Goal: Task Accomplishment & Management: Manage account settings

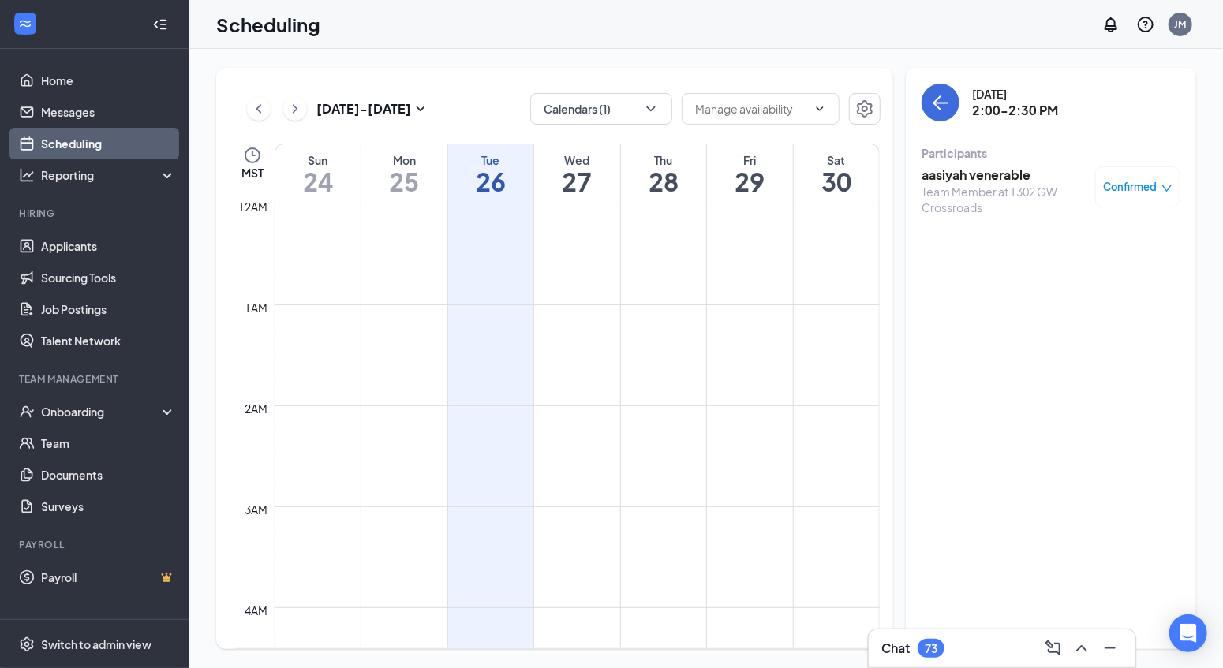
scroll to position [775, 0]
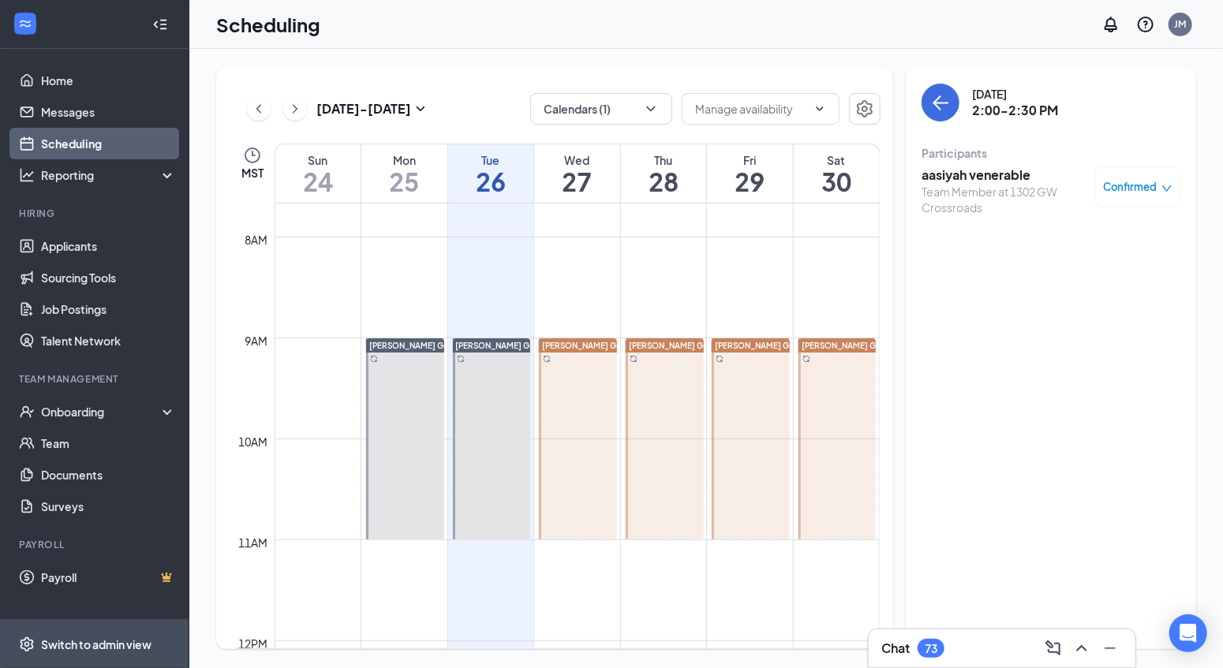
click at [98, 641] on div "Switch to admin view" at bounding box center [96, 645] width 110 height 16
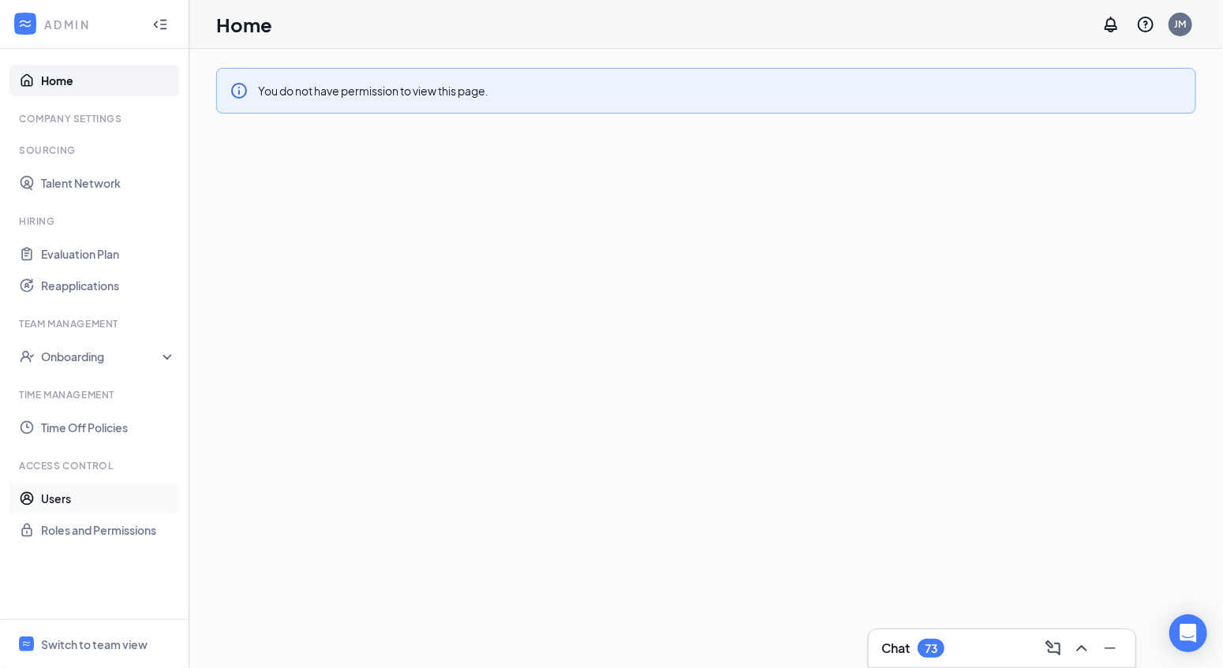
click at [68, 504] on link "Users" at bounding box center [108, 499] width 135 height 32
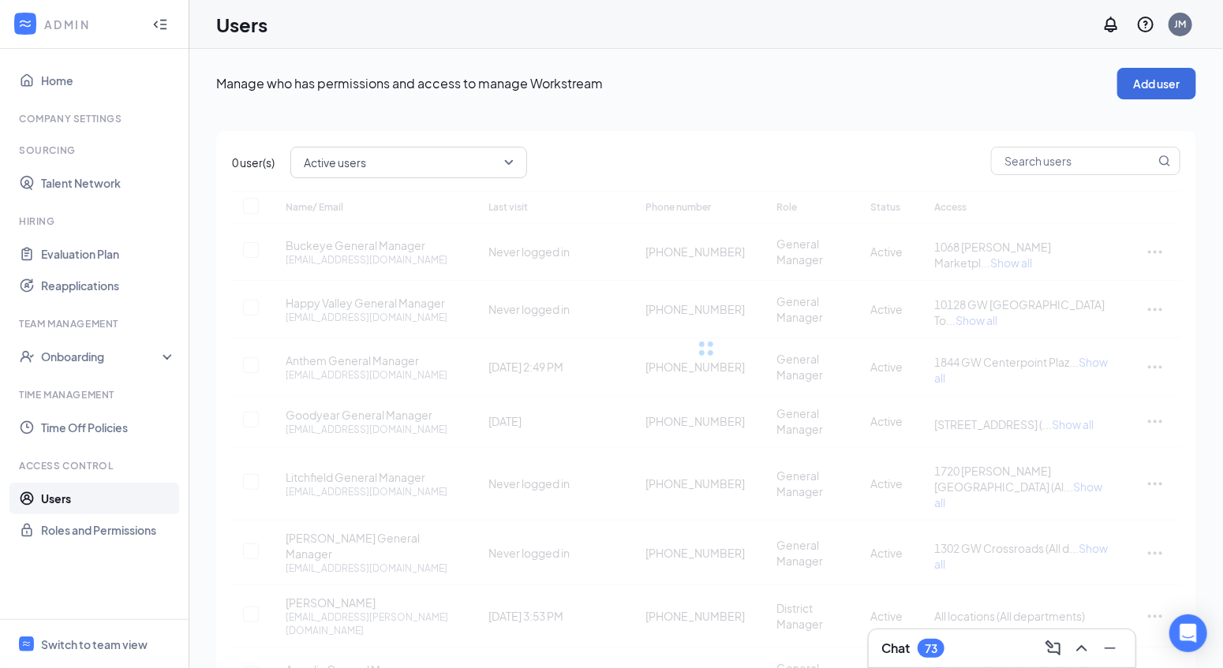
checkbox input "false"
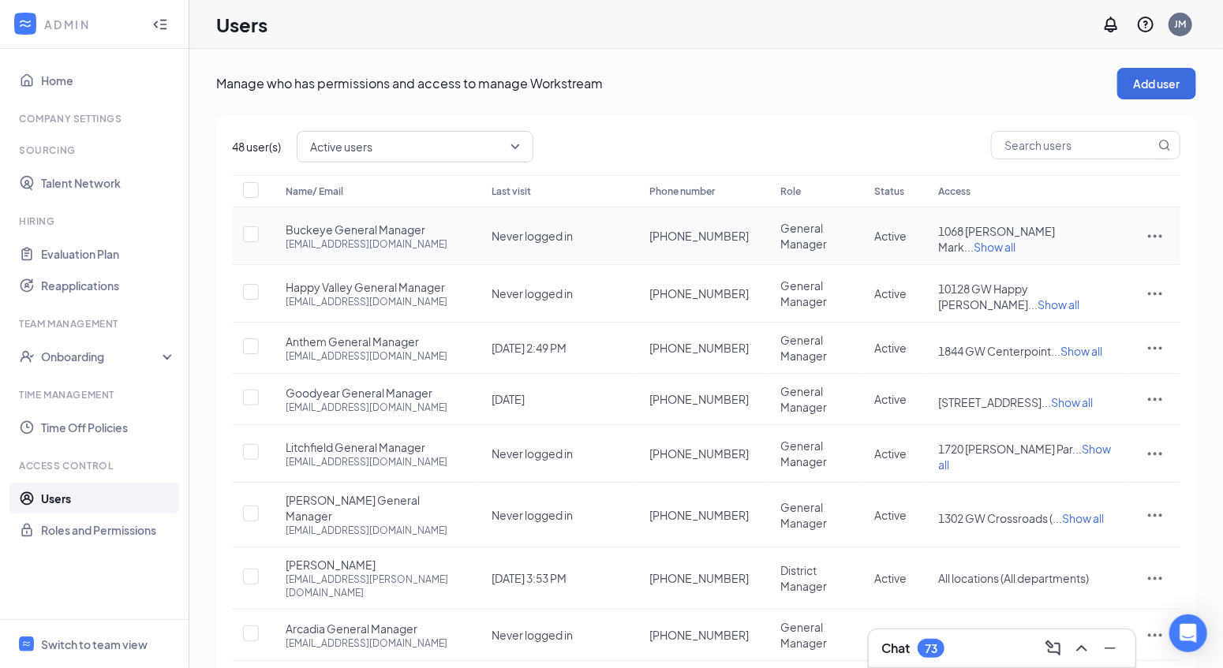
click at [1163, 230] on icon "ActionsIcon" at bounding box center [1155, 236] width 19 height 19
click at [1075, 264] on span "Edit user" at bounding box center [1076, 269] width 45 height 14
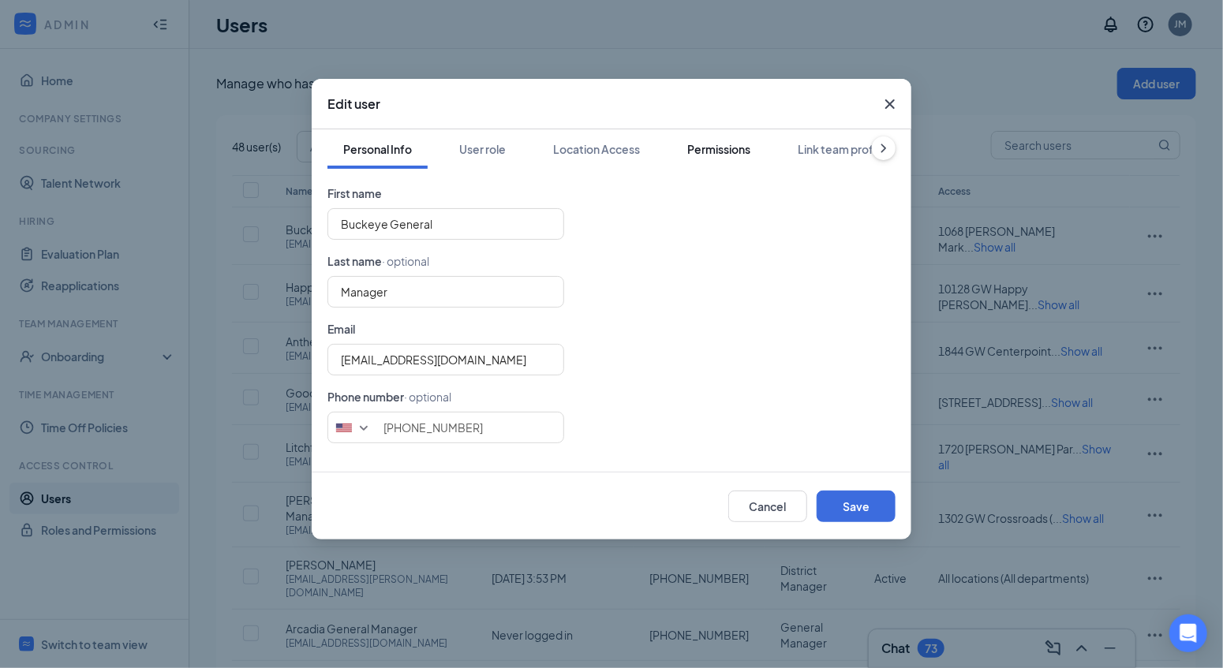
click at [740, 155] on div "Permissions" at bounding box center [718, 149] width 63 height 16
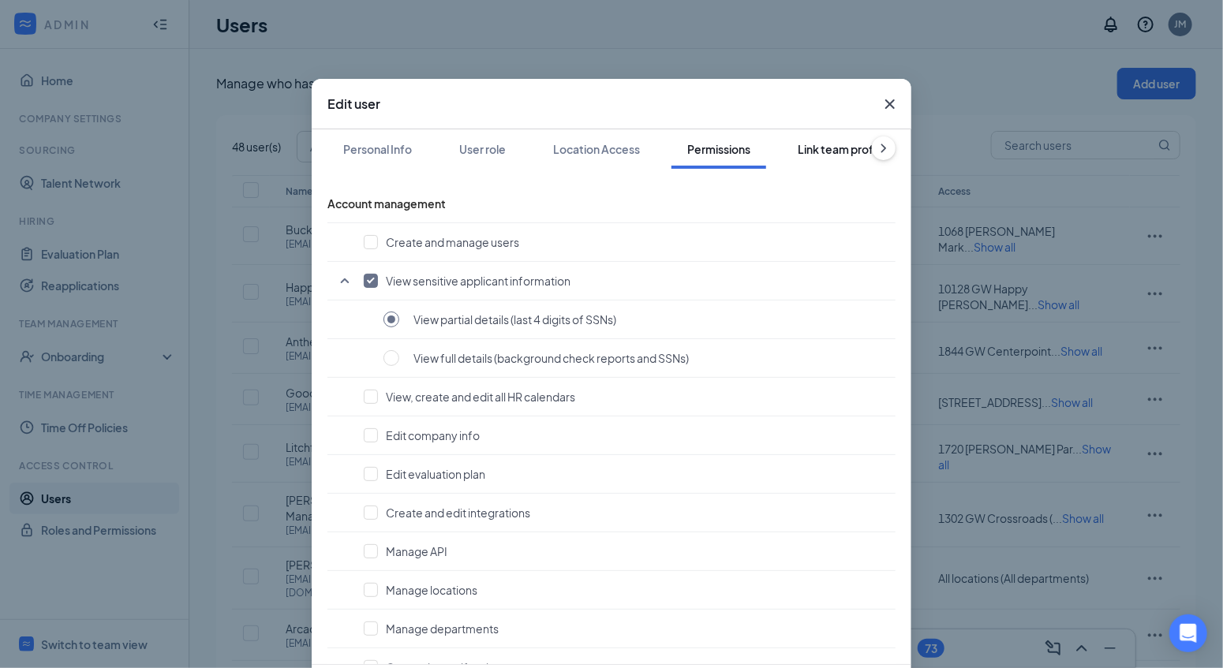
click at [814, 145] on div "Link team profile" at bounding box center [842, 149] width 88 height 16
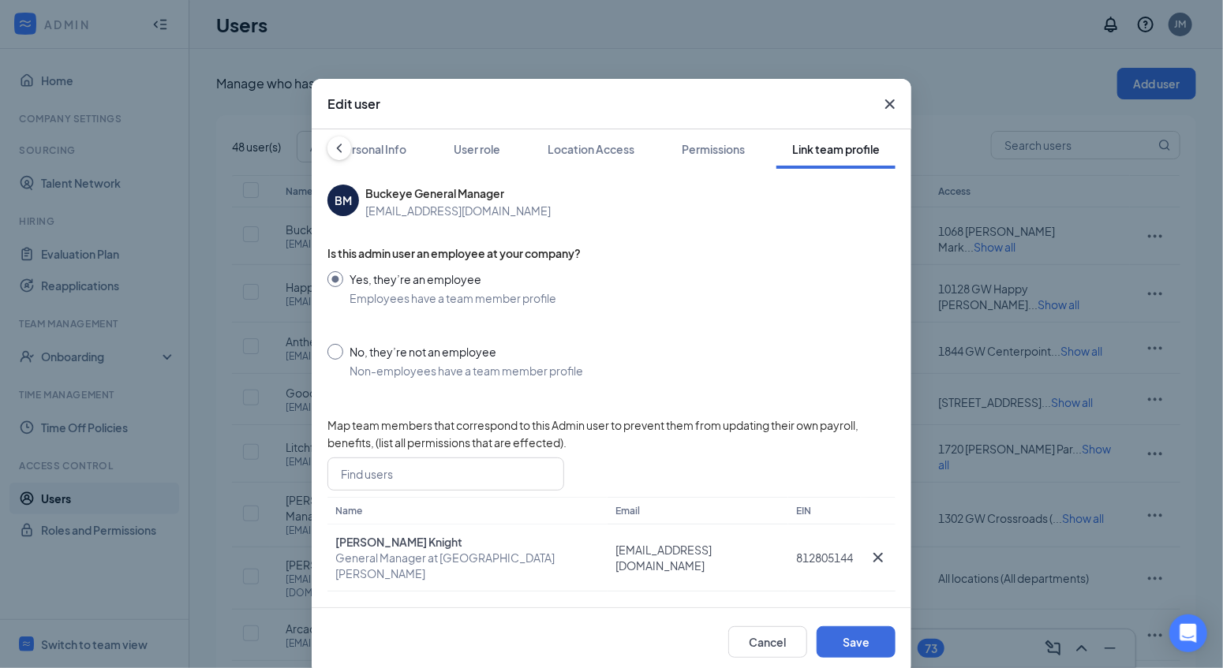
scroll to position [9, 0]
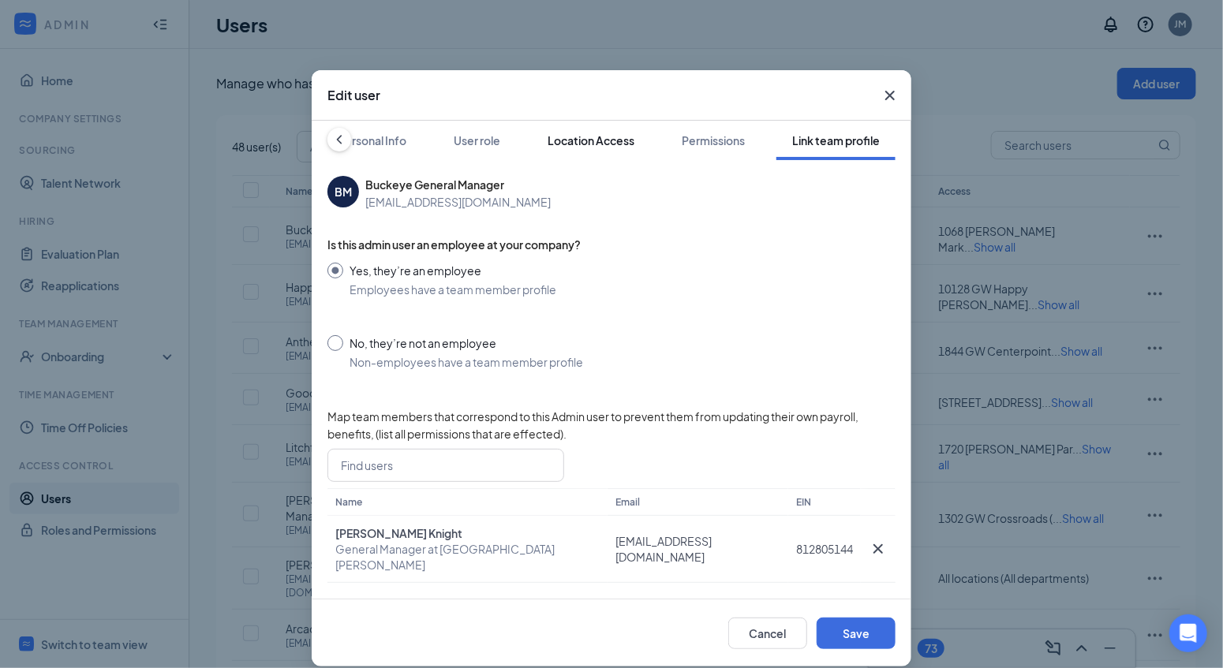
click at [593, 133] on div "Location Access" at bounding box center [591, 141] width 87 height 16
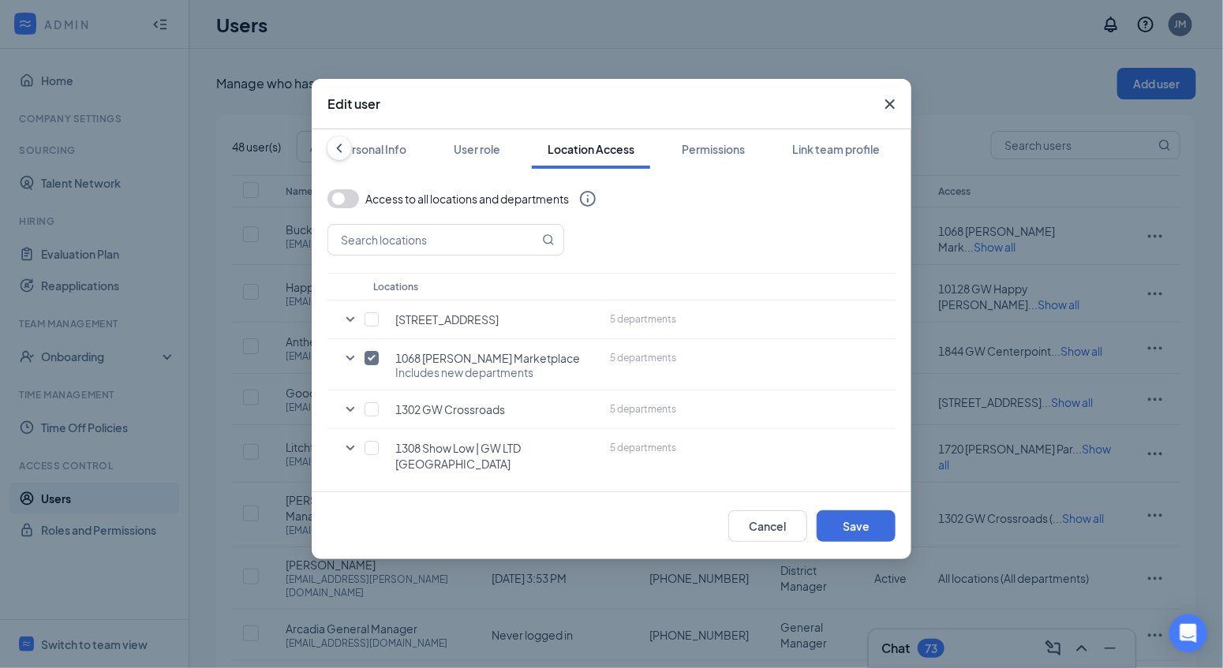
scroll to position [0, 0]
click at [485, 149] on div "User role" at bounding box center [477, 149] width 47 height 16
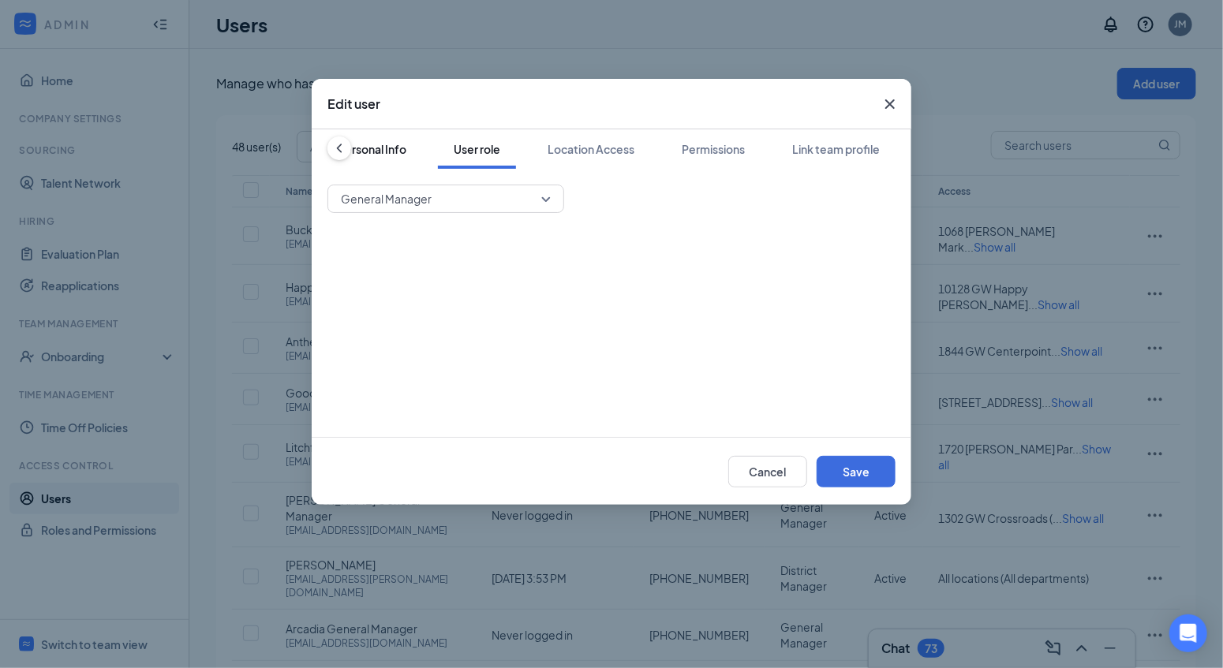
click at [390, 153] on div "Personal Info" at bounding box center [372, 149] width 69 height 16
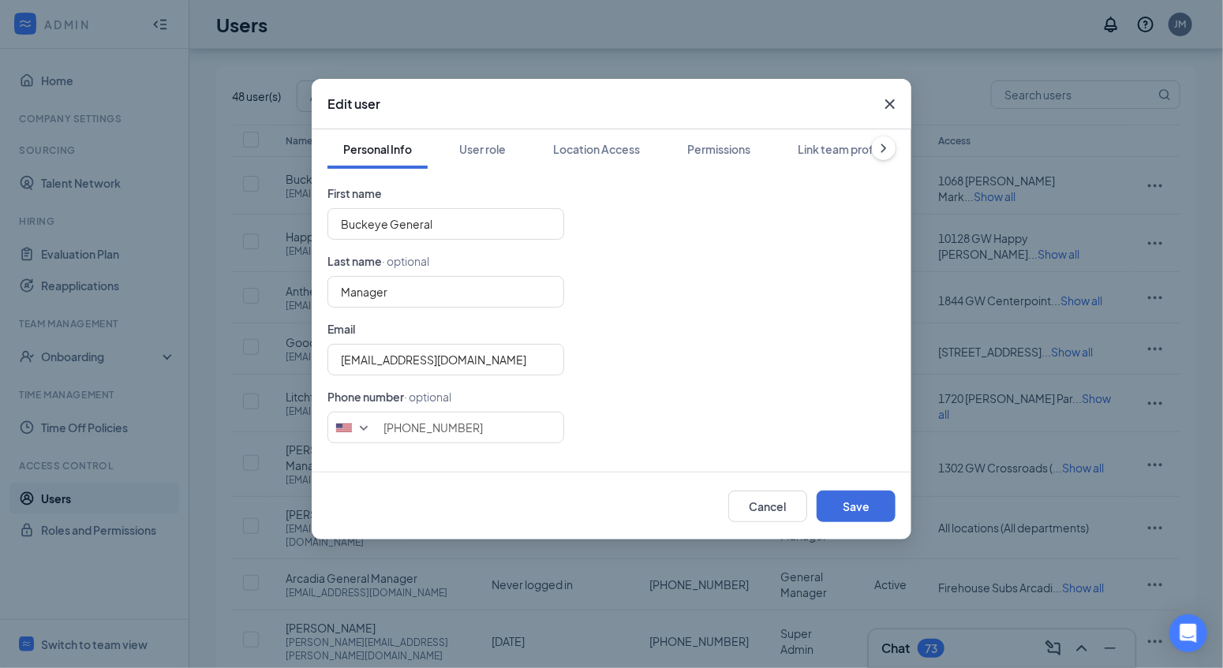
scroll to position [50, 0]
click at [892, 103] on icon "Cross" at bounding box center [890, 103] width 9 height 9
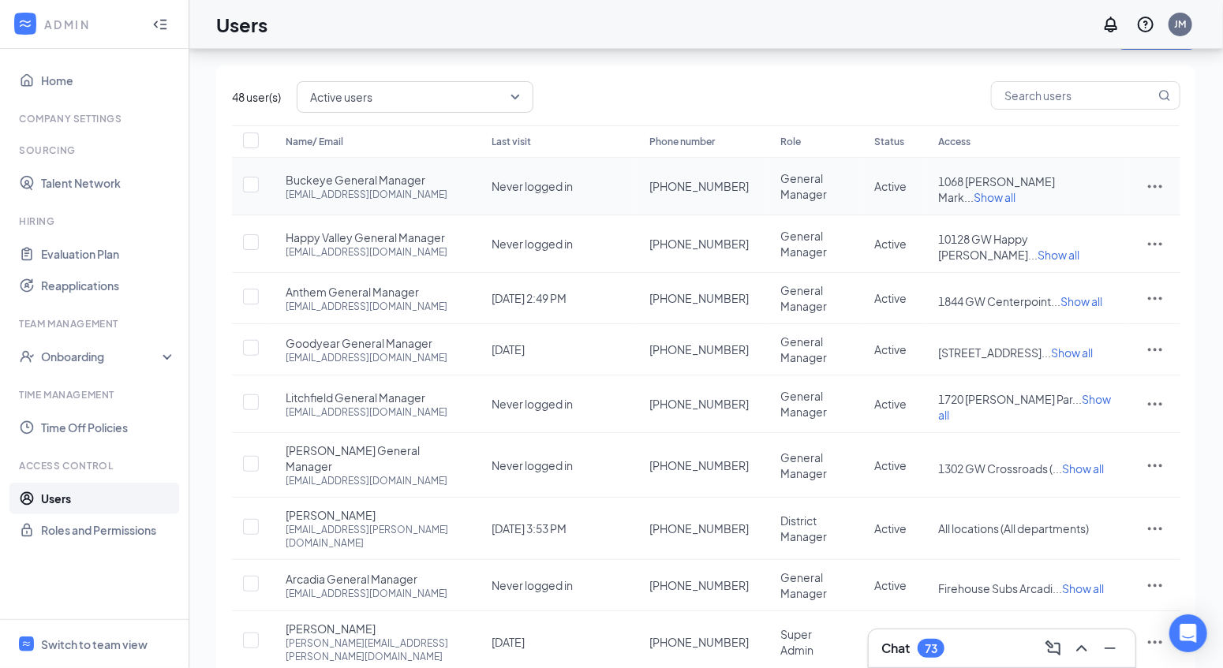
click at [358, 180] on span "Buckeye General Manager" at bounding box center [356, 180] width 140 height 16
click at [250, 179] on input "checkbox" at bounding box center [251, 185] width 16 height 16
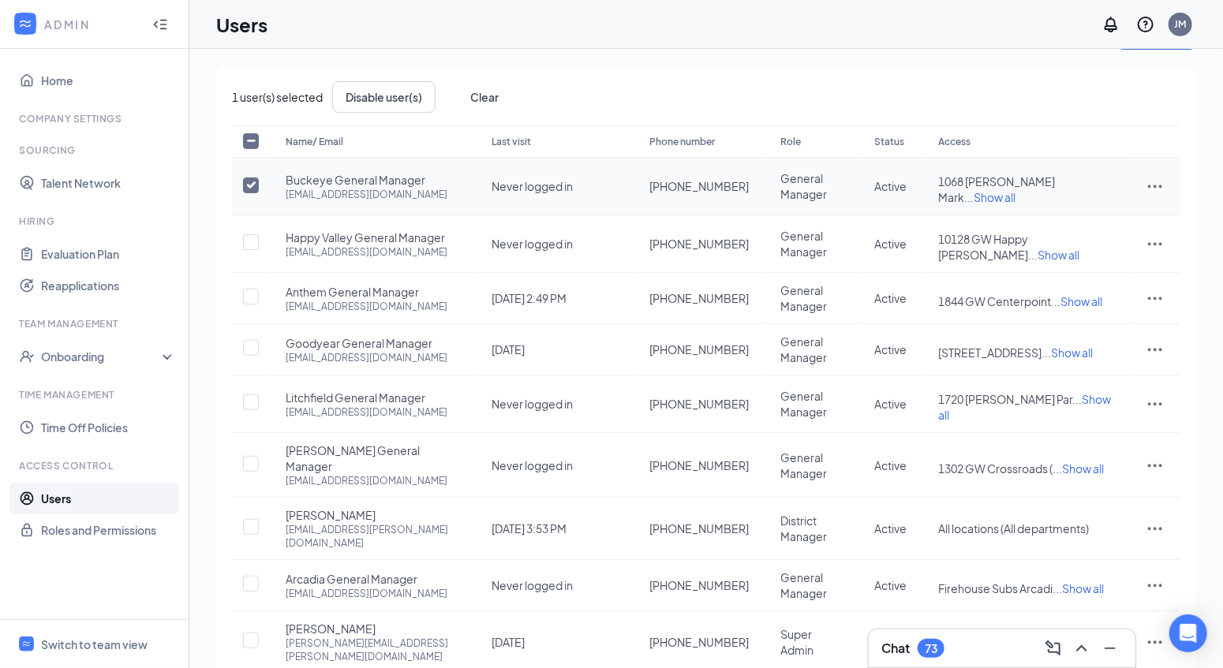
scroll to position [0, 0]
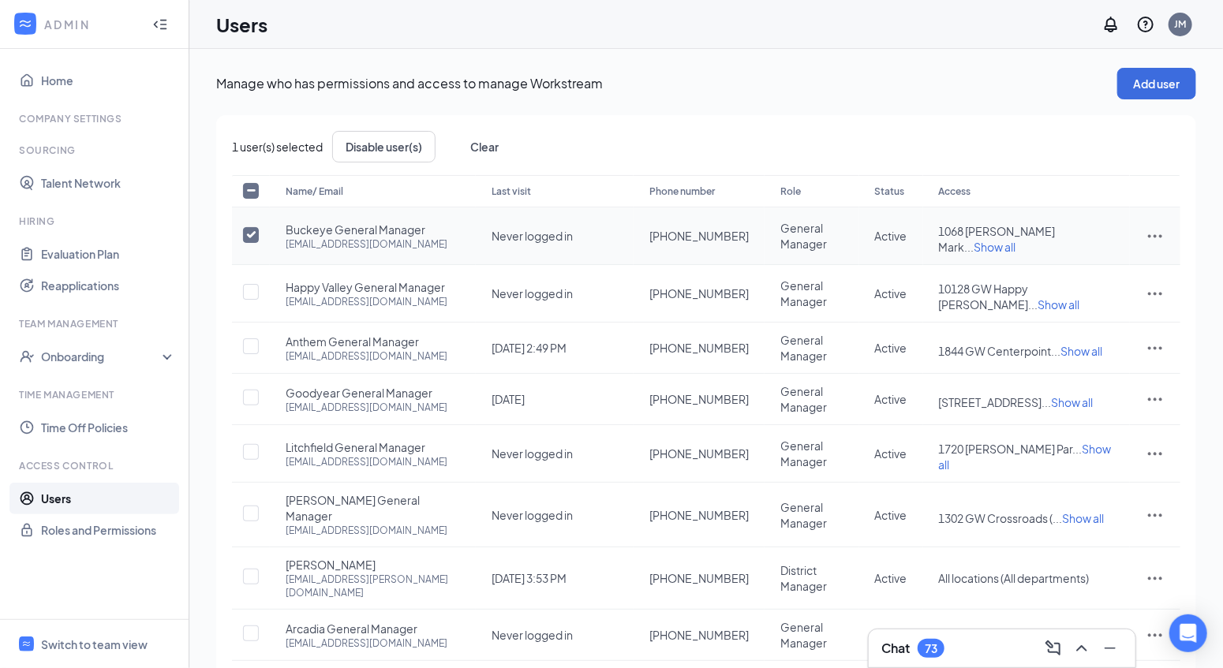
click at [253, 236] on input "checkbox" at bounding box center [251, 235] width 16 height 16
checkbox input "false"
click at [89, 646] on div "Switch to team view" at bounding box center [94, 645] width 107 height 16
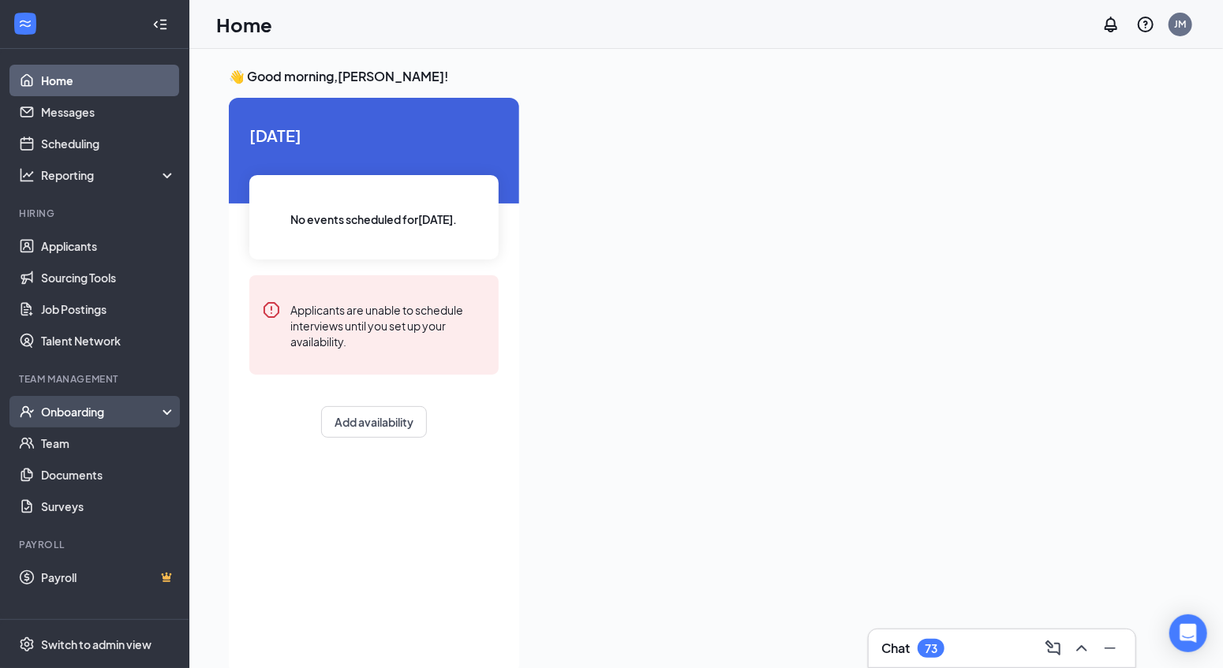
click at [133, 407] on div "Onboarding" at bounding box center [102, 412] width 122 height 16
click at [129, 444] on link "Team" at bounding box center [108, 444] width 135 height 32
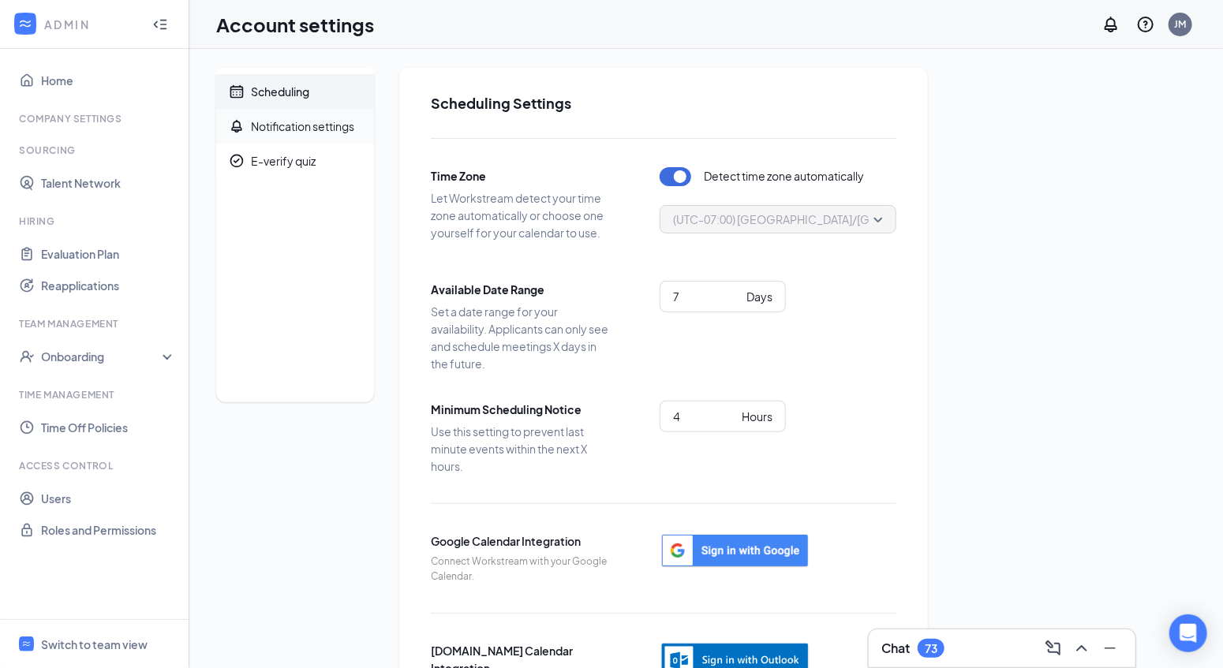
click at [343, 125] on div "Notification settings" at bounding box center [302, 126] width 103 height 16
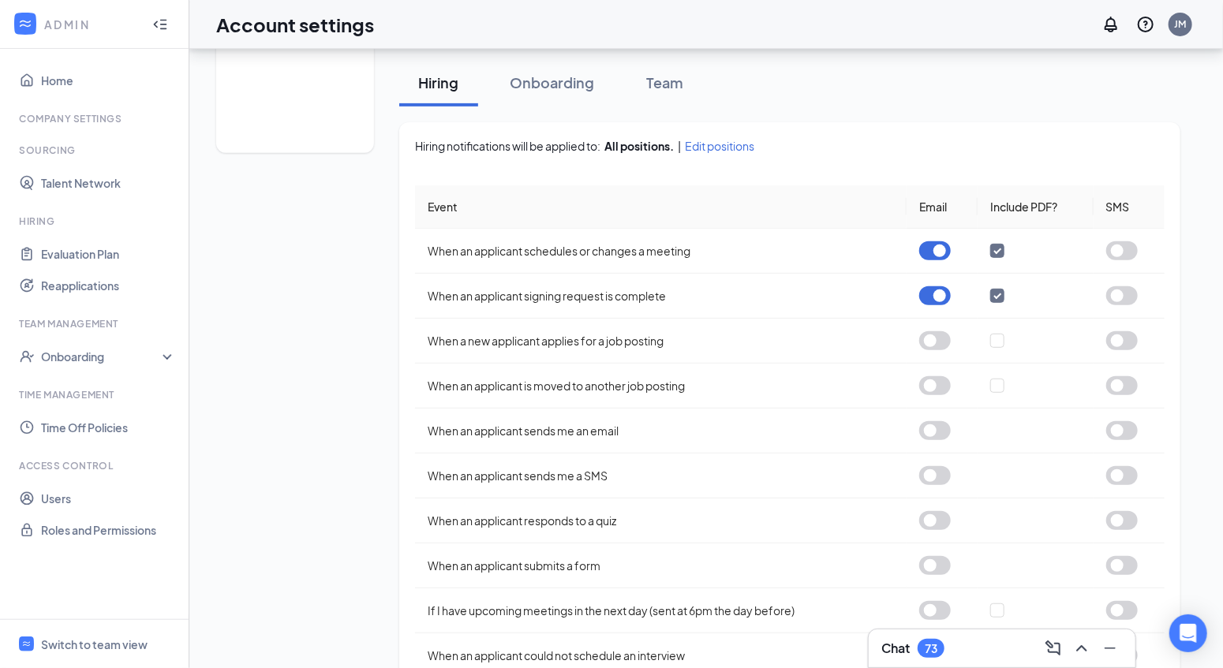
scroll to position [290, 0]
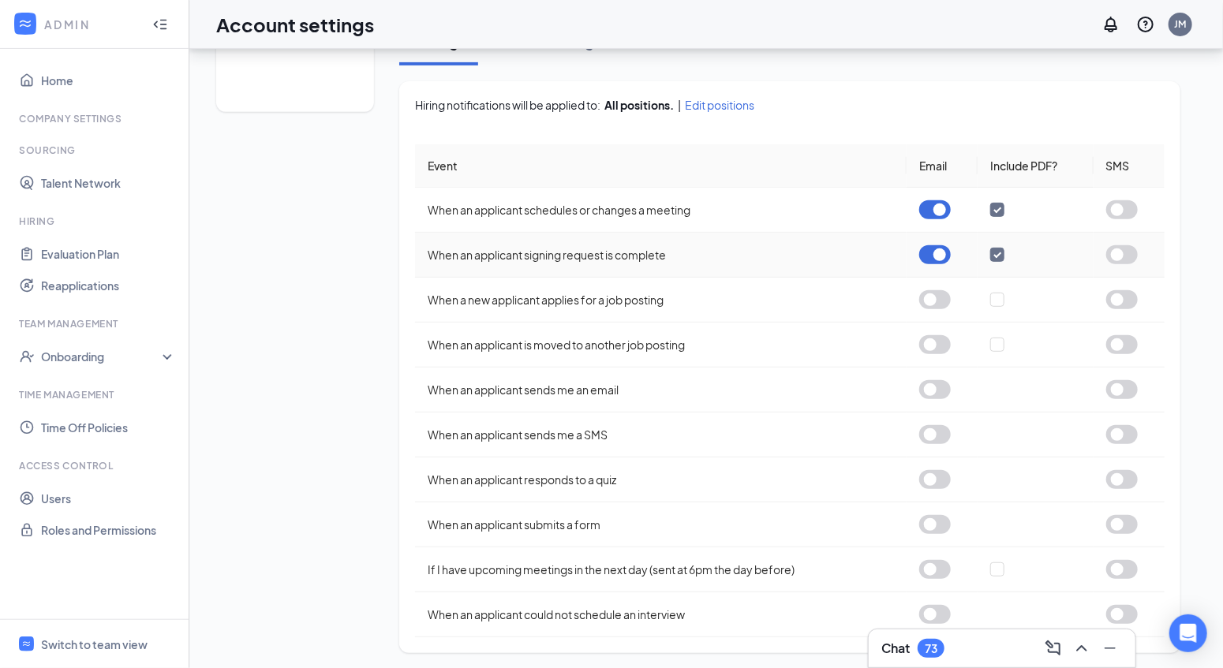
click at [942, 256] on button "button" at bounding box center [935, 254] width 32 height 19
click at [1130, 207] on button "button" at bounding box center [1122, 209] width 32 height 19
click at [1127, 432] on button "button" at bounding box center [1122, 434] width 32 height 19
click at [1124, 391] on button "button" at bounding box center [1122, 389] width 32 height 19
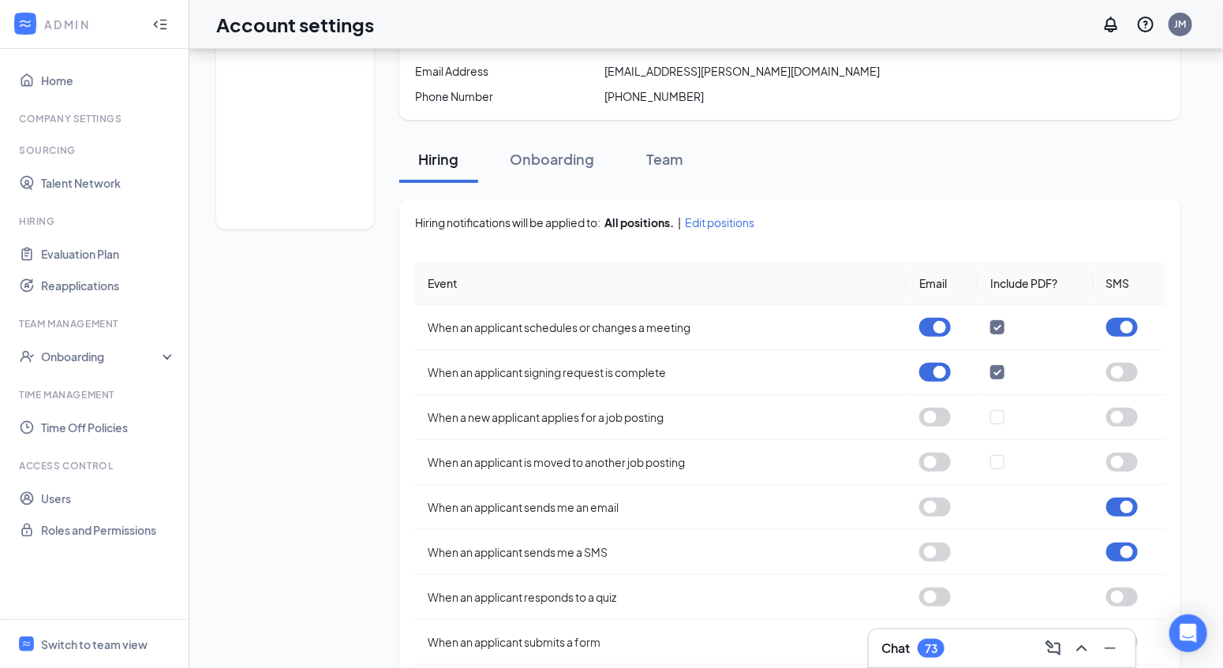
scroll to position [0, 0]
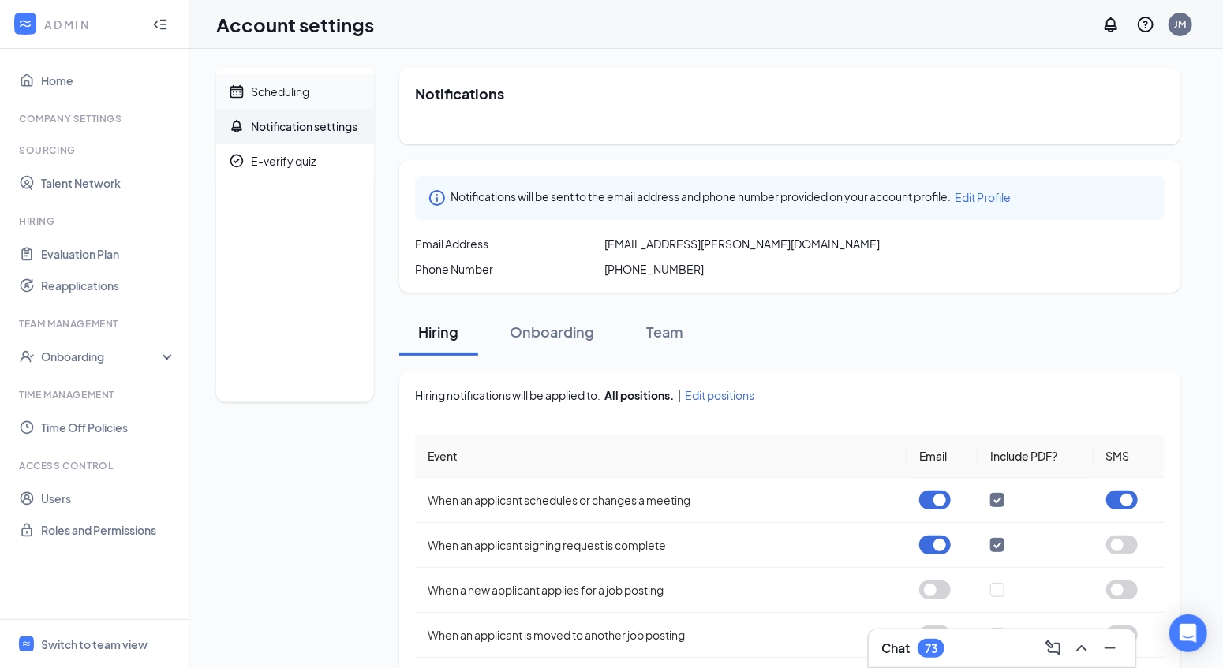
click at [285, 93] on div "Scheduling" at bounding box center [280, 92] width 58 height 16
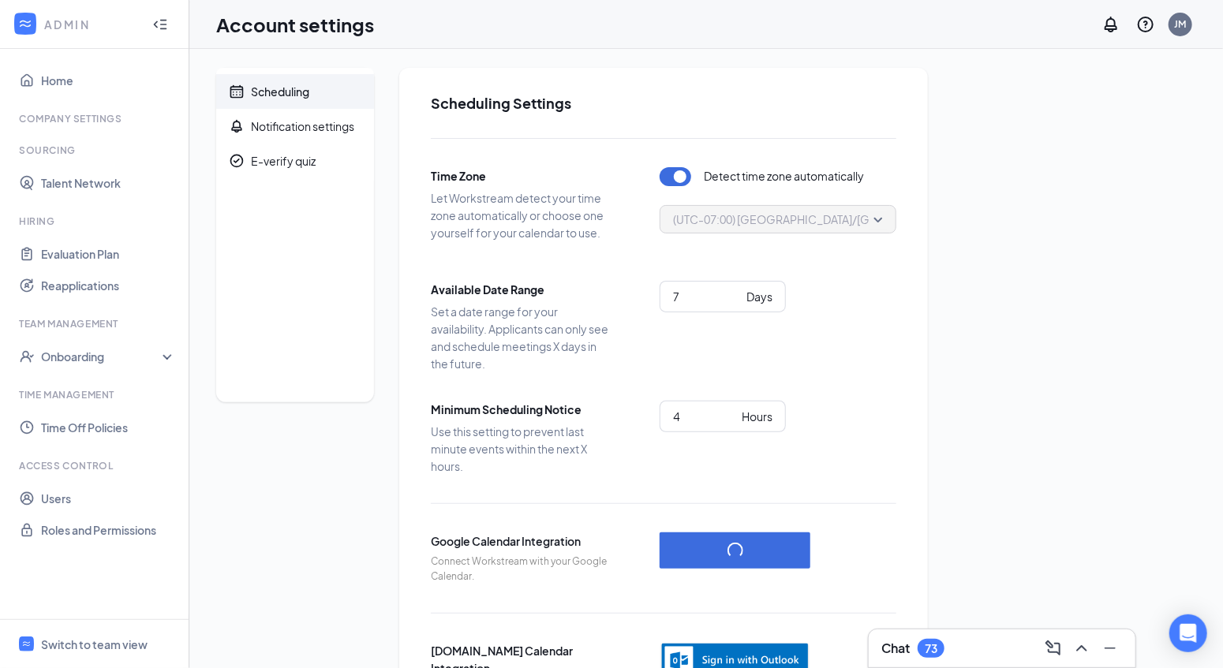
scroll to position [86, 0]
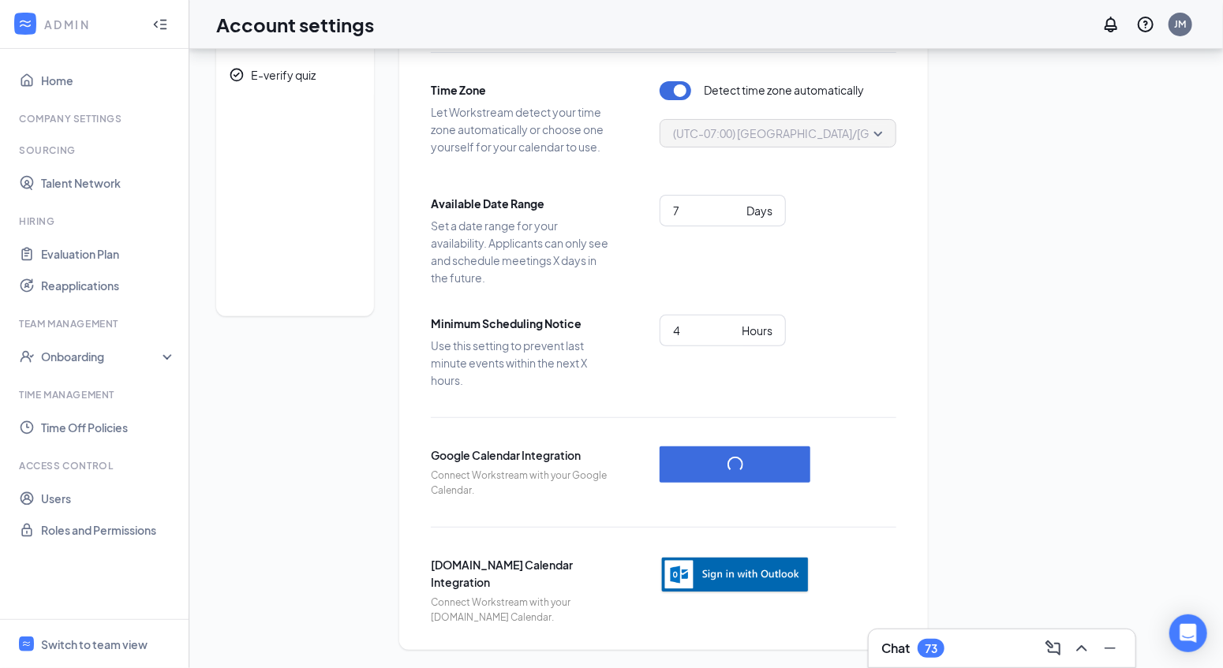
click at [756, 571] on img "button" at bounding box center [735, 575] width 151 height 39
click at [777, 571] on img "button" at bounding box center [735, 575] width 151 height 39
click at [726, 573] on img "button" at bounding box center [735, 575] width 151 height 39
click at [758, 578] on img "button" at bounding box center [735, 575] width 151 height 39
click at [769, 567] on img "button" at bounding box center [735, 575] width 151 height 39
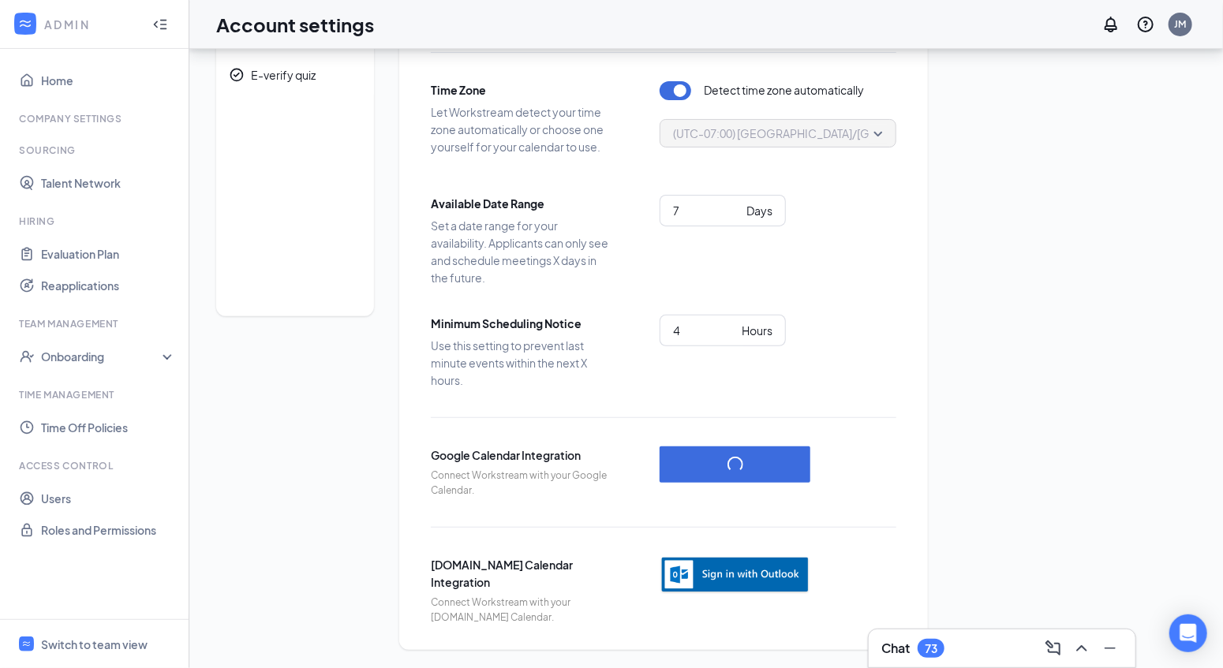
click at [758, 572] on img "button" at bounding box center [735, 575] width 151 height 39
click at [751, 582] on img "button" at bounding box center [735, 575] width 151 height 39
click at [759, 577] on img "button" at bounding box center [735, 575] width 151 height 39
click at [755, 576] on img "button" at bounding box center [735, 575] width 151 height 39
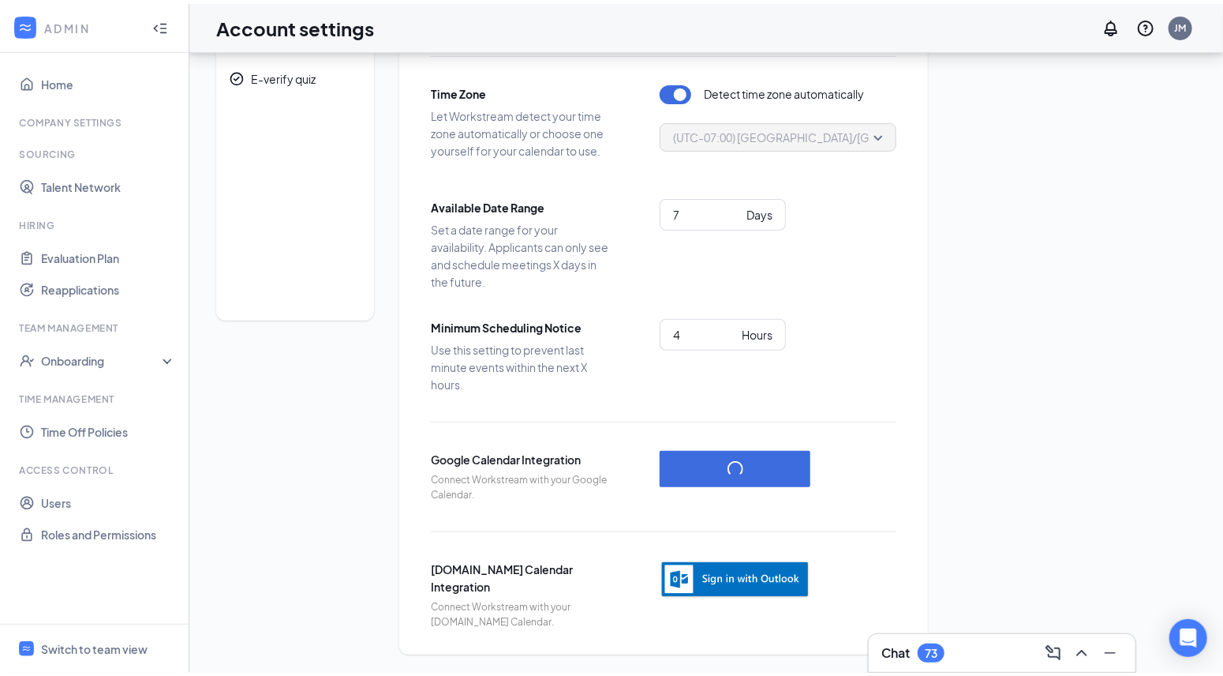
scroll to position [79, 0]
